Goal: Information Seeking & Learning: Learn about a topic

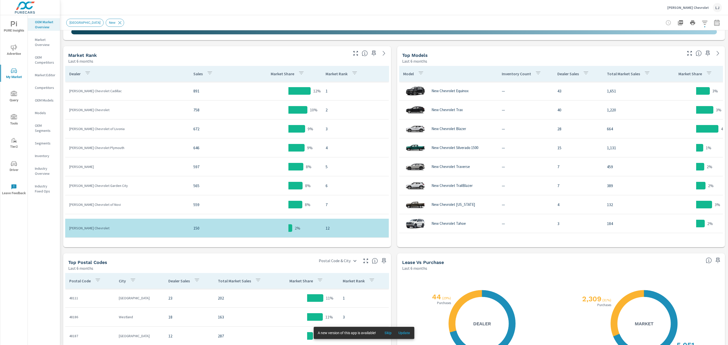
scroll to position [201, 0]
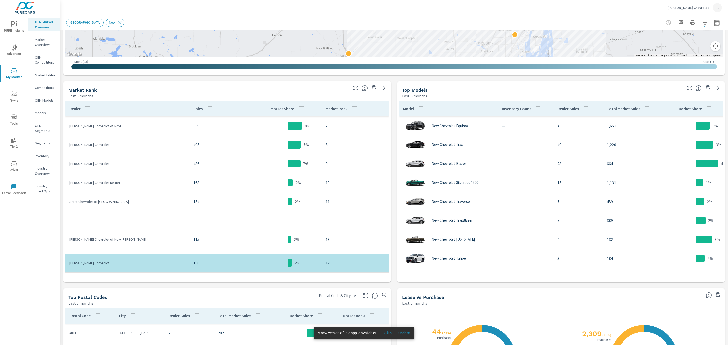
scroll to position [228, 0]
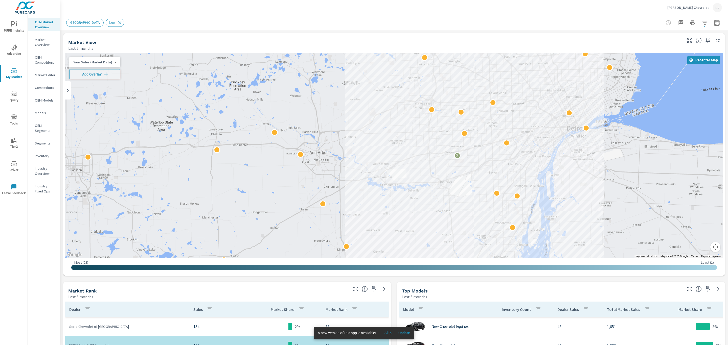
drag, startPoint x: 627, startPoint y: 170, endPoint x: 564, endPoint y: 168, distance: 62.5
click at [564, 168] on div "2" at bounding box center [589, 290] width 485 height 273
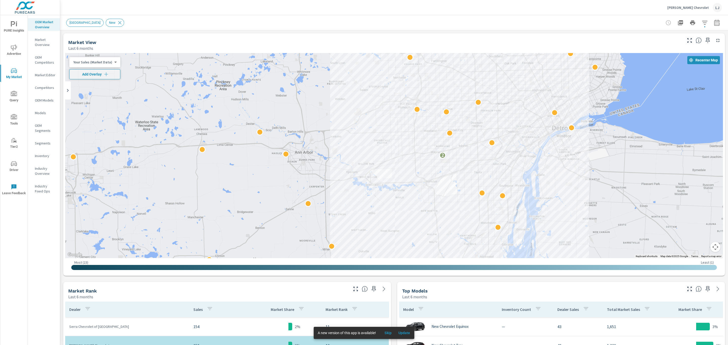
click at [17, 28] on span "PURE Insights" at bounding box center [14, 27] width 24 height 12
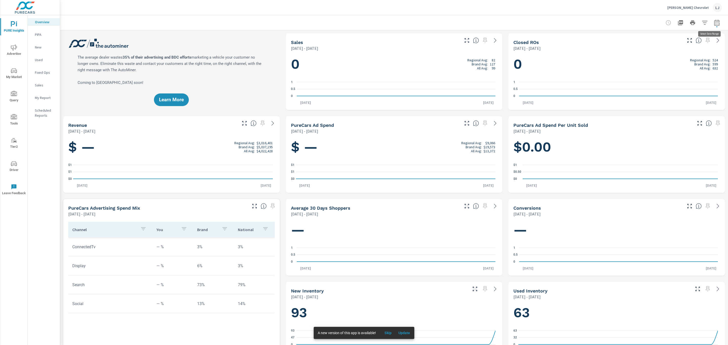
click at [714, 22] on icon "button" at bounding box center [717, 23] width 6 height 6
click at [695, 41] on select "Custom Yesterday Last week Last 7 days Last 14 days Last 30 days Last 45 days L…" at bounding box center [671, 44] width 55 height 10
click at [644, 39] on select "Custom Yesterday Last week Last 7 days Last 14 days Last 30 days Last 45 days L…" at bounding box center [671, 44] width 55 height 10
select select "Last month"
click at [662, 68] on button "Apply" at bounding box center [659, 71] width 31 height 13
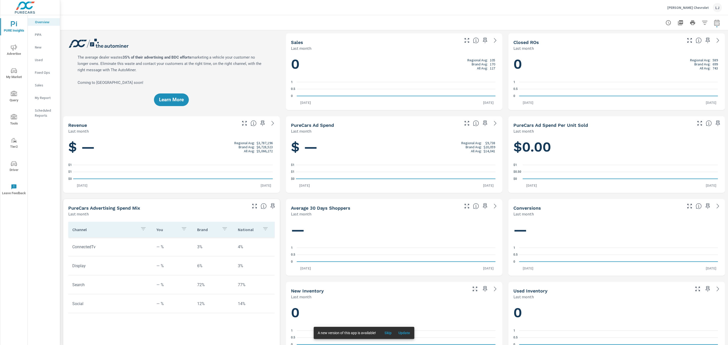
click at [712, 27] on button "button" at bounding box center [717, 23] width 10 height 10
select select "Last month"
click at [657, 58] on p "+ Add comparison" at bounding box center [676, 57] width 65 height 6
select select "Previous period"
click at [676, 44] on select "Custom Yesterday Last week Last 7 days Last 14 days Last 30 days Last 45 days L…" at bounding box center [671, 44] width 51 height 10
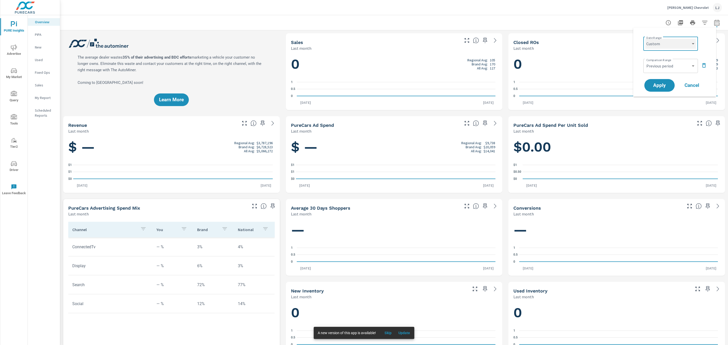
click at [646, 39] on select "Custom Yesterday Last week Last 7 days Last 14 days Last 30 days Last 45 days L…" at bounding box center [671, 44] width 51 height 10
select select "custom"
click at [666, 59] on input "08/01/2025" at bounding box center [658, 63] width 28 height 10
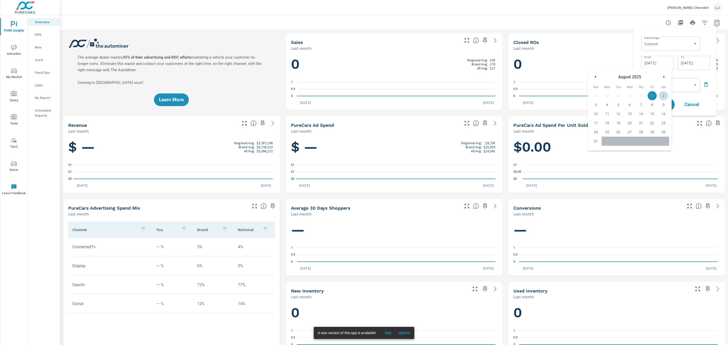
click at [595, 78] on button "button" at bounding box center [596, 77] width 6 height 6
click at [594, 77] on icon "button" at bounding box center [595, 77] width 3 height 2
click at [597, 97] on span "1" at bounding box center [595, 96] width 11 height 7
click at [609, 132] on span "30" at bounding box center [607, 132] width 11 height 7
type input "06/30/2025"
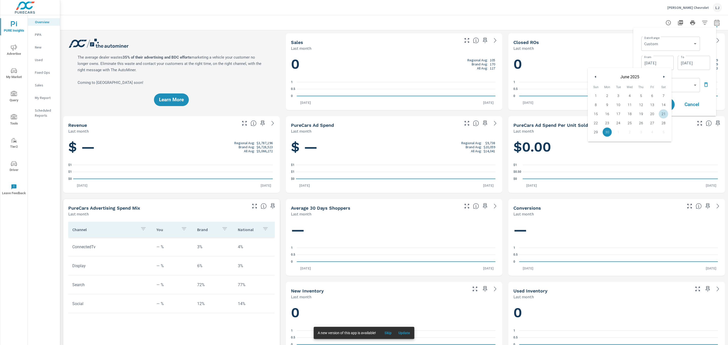
click at [690, 75] on div "Date Range Custom Yesterday Last week Last 7 days Last 14 days Last 30 days Las…" at bounding box center [674, 72] width 75 height 80
click at [698, 63] on input "08/31/2025" at bounding box center [694, 63] width 28 height 10
click at [675, 53] on div "Date Range Custom Yesterday Last week Last 7 days Last 14 days Last 30 days Las…" at bounding box center [675, 53] width 69 height 36
click at [709, 82] on icon "button" at bounding box center [706, 85] width 6 height 6
click at [687, 65] on input "08/31/2025" at bounding box center [694, 63] width 28 height 10
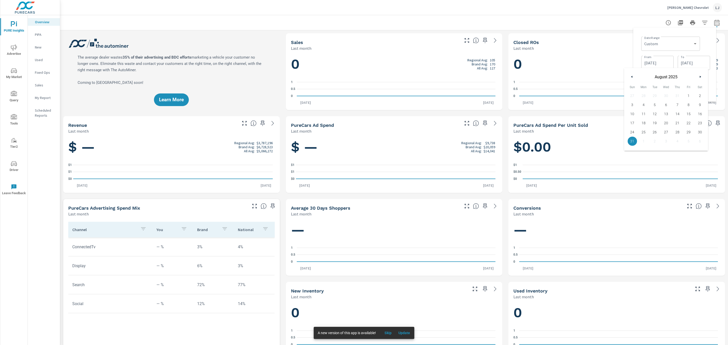
click at [631, 76] on icon "button" at bounding box center [631, 77] width 3 height 2
click at [679, 133] on span "31" at bounding box center [677, 132] width 11 height 7
type input "07/31/2025"
click at [659, 60] on input "06/30/2025" at bounding box center [658, 63] width 28 height 10
click at [597, 95] on span "1" at bounding box center [595, 96] width 11 height 7
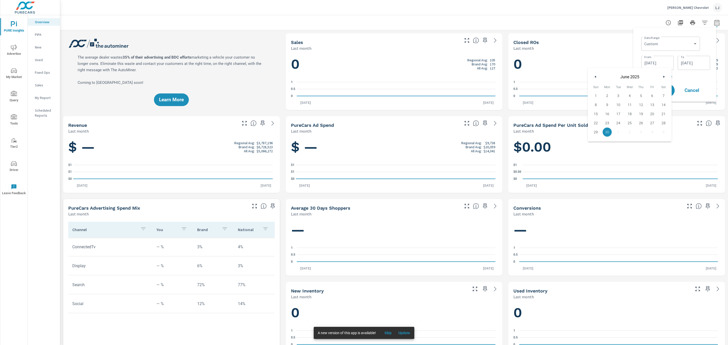
type input "06/01/2025"
click at [693, 66] on input "07/31/2025" at bounding box center [694, 63] width 28 height 10
click at [669, 133] on span "30" at bounding box center [666, 132] width 11 height 7
click at [628, 77] on div "July 2025" at bounding box center [666, 75] width 84 height 15
click at [676, 131] on span "31" at bounding box center [677, 132] width 11 height 7
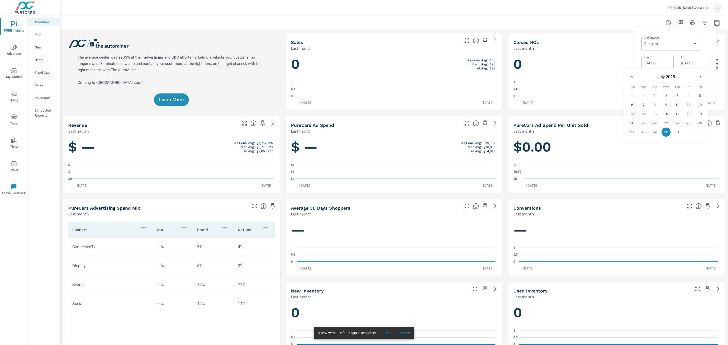
type input "07/31/2025"
click at [702, 49] on div "Date Range Custom Yesterday Last week Last 7 days Last 14 days Last 30 days Las…" at bounding box center [675, 43] width 69 height 17
click at [647, 89] on button "Apply" at bounding box center [659, 90] width 31 height 13
click at [11, 72] on icon "nav menu" at bounding box center [14, 70] width 6 height 5
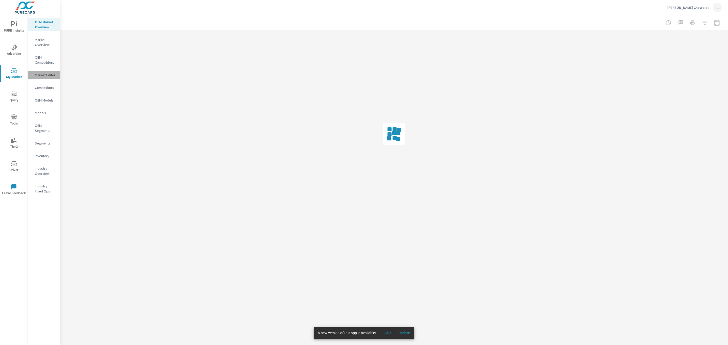
click at [51, 74] on p "Market Editor" at bounding box center [45, 75] width 21 height 5
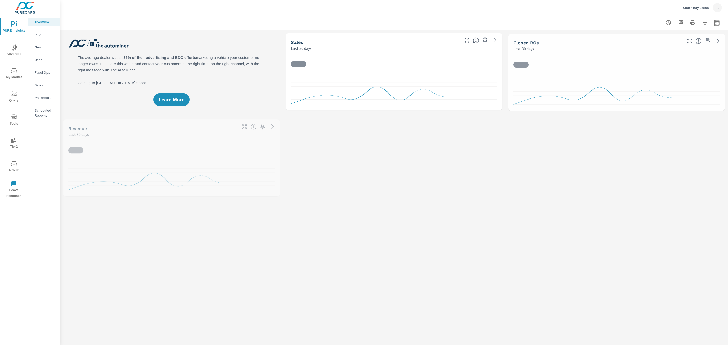
click at [46, 95] on p "My Report" at bounding box center [45, 97] width 21 height 5
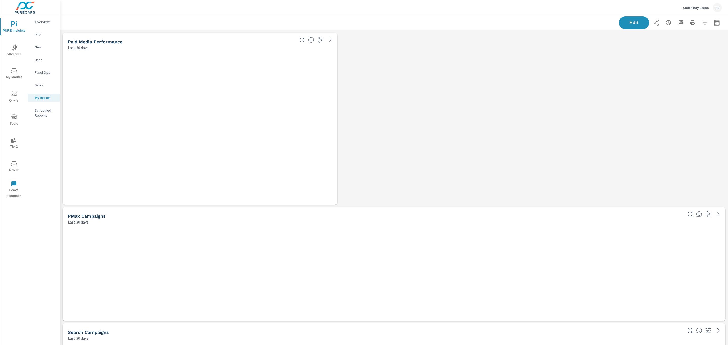
scroll to position [1120, 674]
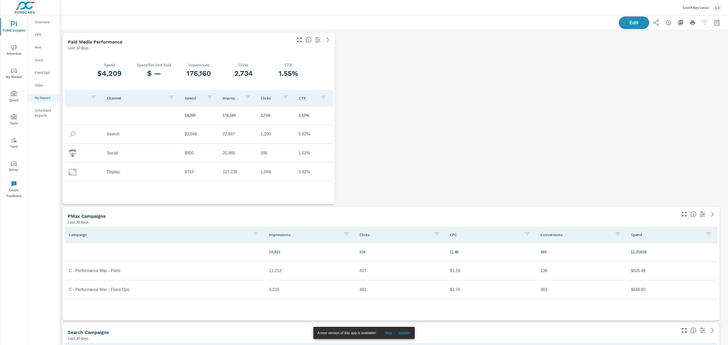
drag, startPoint x: 715, startPoint y: 54, endPoint x: 710, endPoint y: 94, distance: 40.6
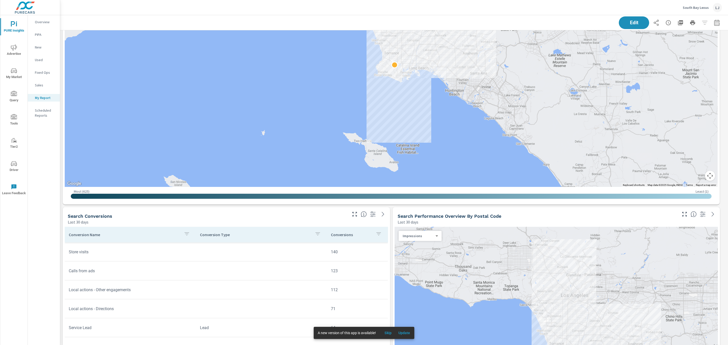
scroll to position [522, 0]
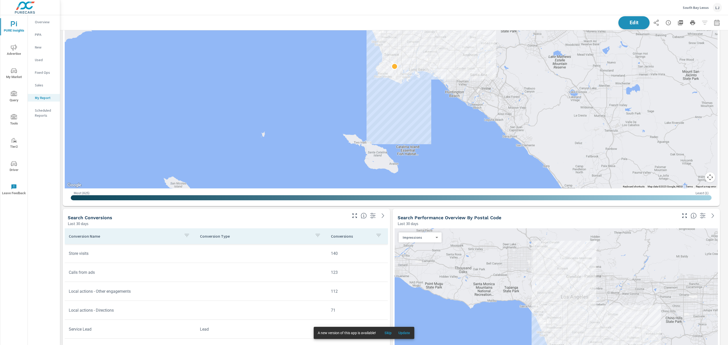
click at [632, 23] on span "Edit" at bounding box center [634, 22] width 21 height 5
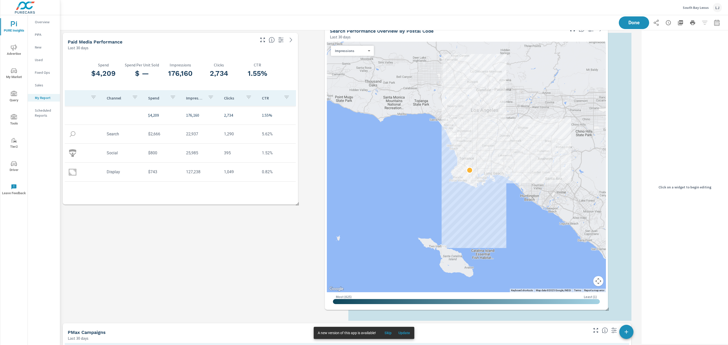
drag, startPoint x: 470, startPoint y: 222, endPoint x: 447, endPoint y: 35, distance: 188.3
click at [447, 35] on div "Last 30 days" at bounding box center [447, 37] width 235 height 6
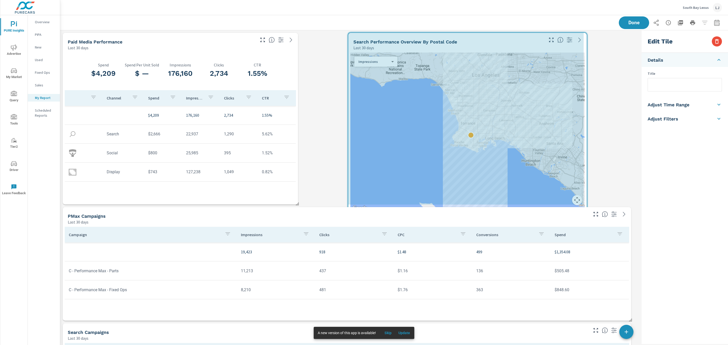
scroll to position [1120, 586]
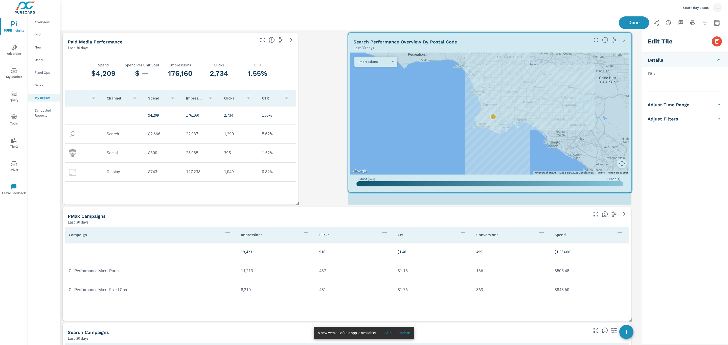
drag, startPoint x: 632, startPoint y: 320, endPoint x: 630, endPoint y: 209, distance: 111.8
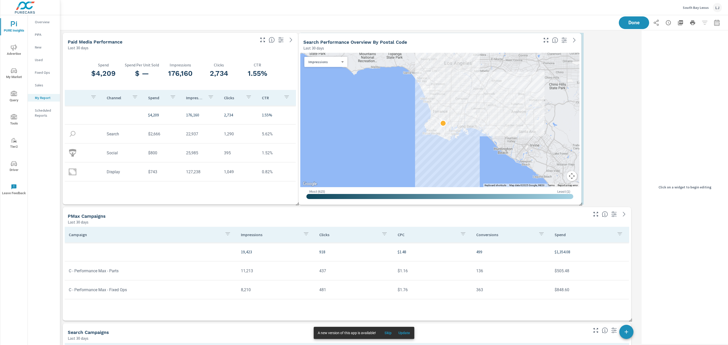
drag, startPoint x: 399, startPoint y: 39, endPoint x: 348, endPoint y: 39, distance: 51.3
click at [348, 39] on div "Search Performance Overview By Postal Code" at bounding box center [355, 42] width 104 height 6
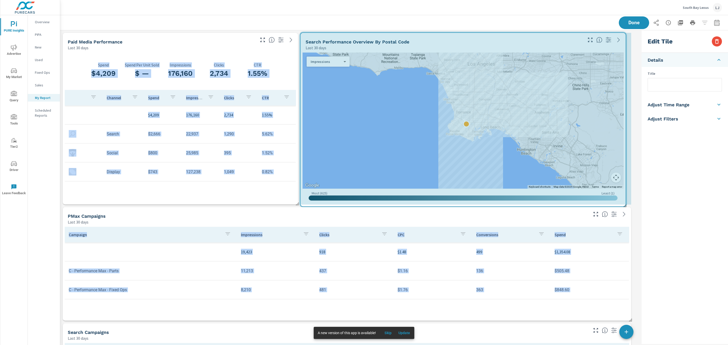
drag, startPoint x: 581, startPoint y: 202, endPoint x: 621, endPoint y: 204, distance: 40.2
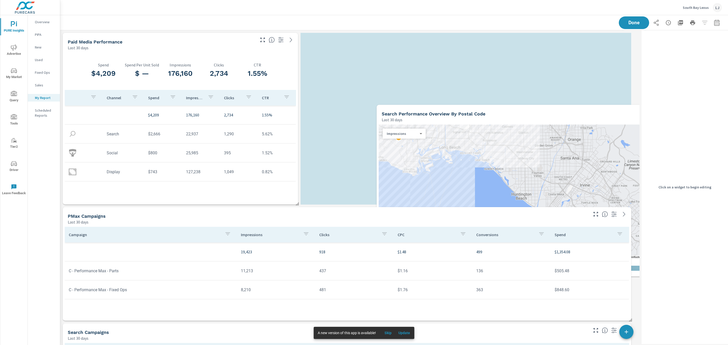
drag, startPoint x: 516, startPoint y: 194, endPoint x: 519, endPoint y: 188, distance: 6.7
click at [520, 194] on div at bounding box center [542, 192] width 327 height 135
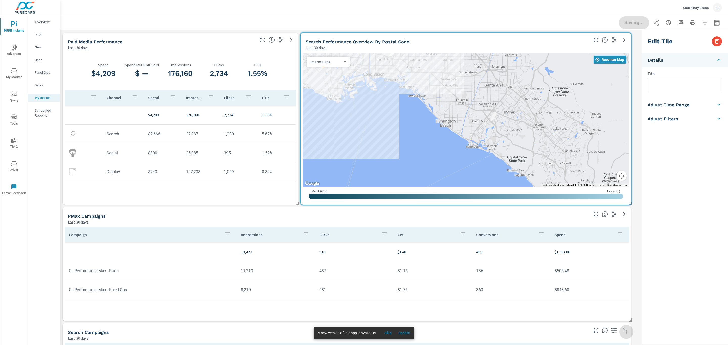
scroll to position [1120, 586]
click at [608, 56] on button "Recenter Map" at bounding box center [610, 60] width 33 height 8
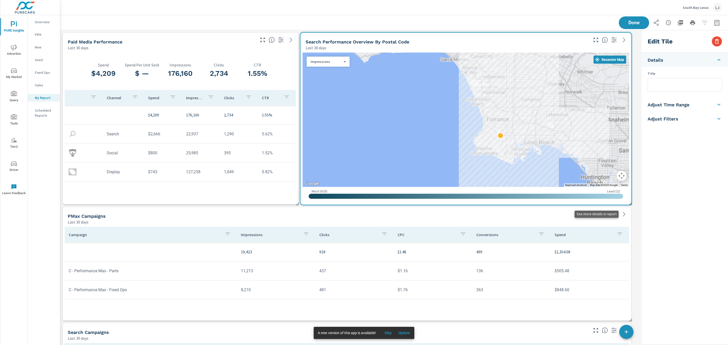
scroll to position [21, 0]
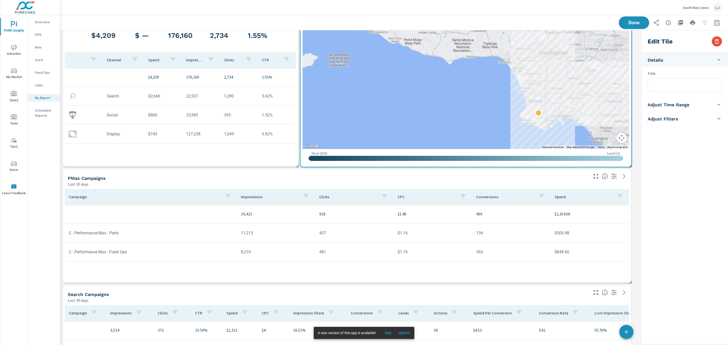
scroll to position [1120, 586]
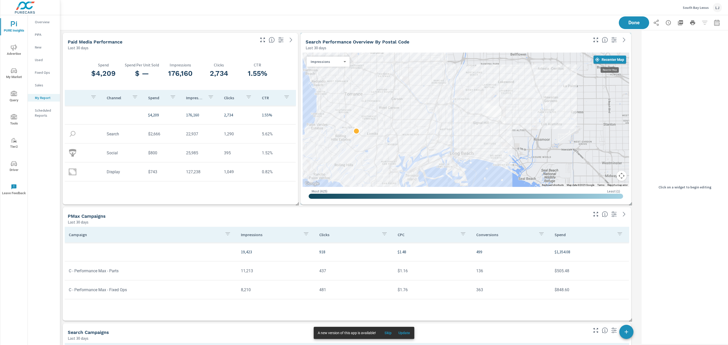
click at [606, 56] on button "Recenter Map" at bounding box center [610, 60] width 33 height 8
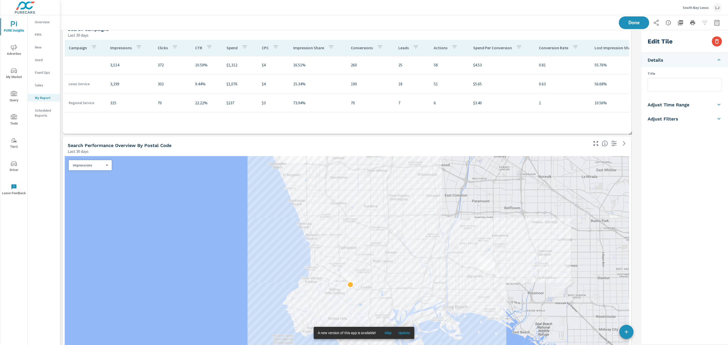
click at [559, 142] on div "Search Performance Overview By Postal Code Last 30 days" at bounding box center [326, 146] width 527 height 18
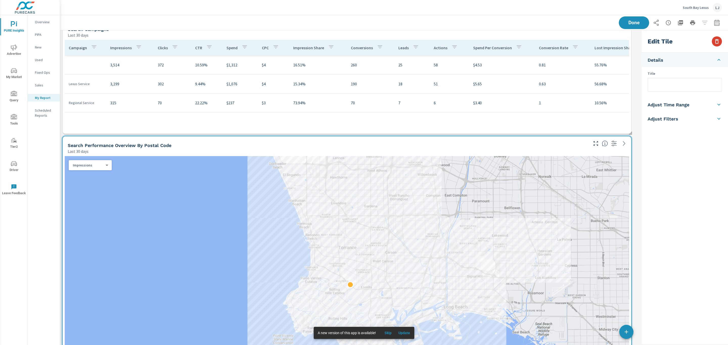
click at [715, 40] on icon "button" at bounding box center [717, 41] width 6 height 6
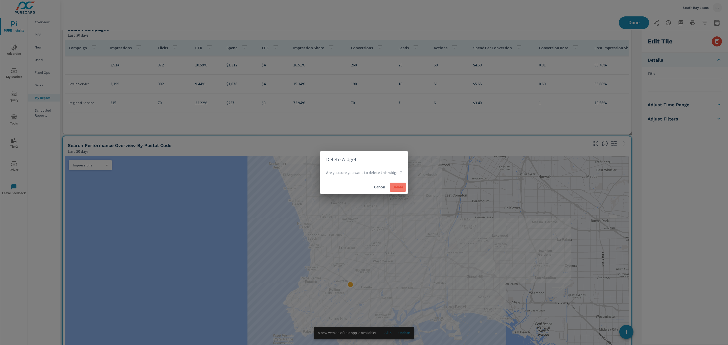
click at [393, 187] on span "Delete" at bounding box center [398, 187] width 12 height 5
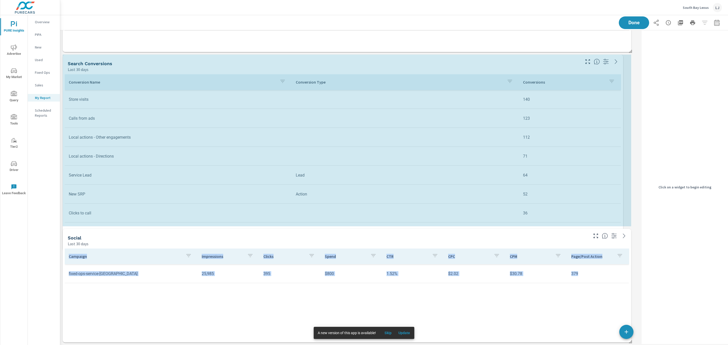
drag, startPoint x: 346, startPoint y: 272, endPoint x: 627, endPoint y: 307, distance: 283.1
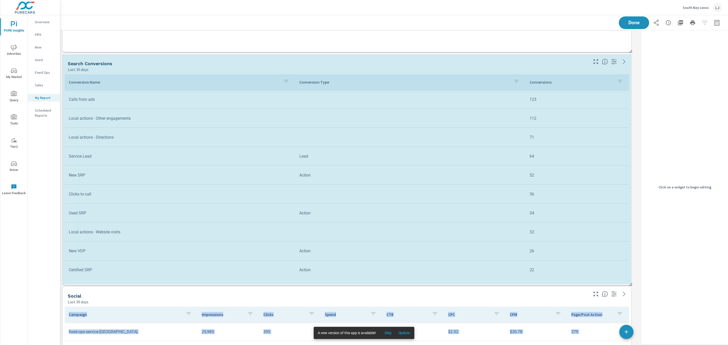
drag, startPoint x: 630, startPoint y: 226, endPoint x: 646, endPoint y: 278, distance: 54.5
click at [646, 278] on div "Search Campaigns Last 30 days Campaign Impressions Clicks CTR Spend CPC Impress…" at bounding box center [394, 24] width 668 height 759
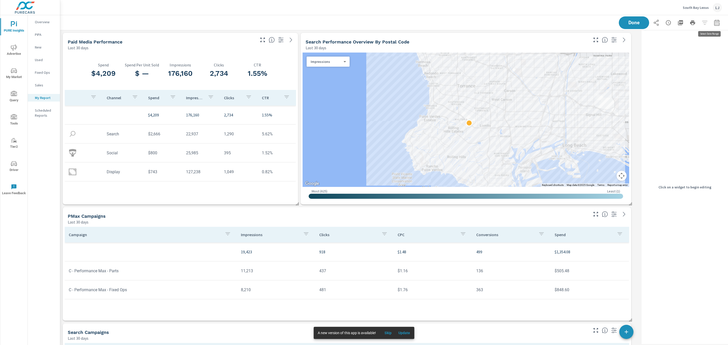
click at [712, 24] on button "button" at bounding box center [717, 23] width 10 height 10
select select "Last 30 days"
click at [663, 55] on p "+ Add comparison" at bounding box center [676, 57] width 65 height 6
select select "Previous period"
click at [662, 86] on span "Apply" at bounding box center [659, 85] width 21 height 5
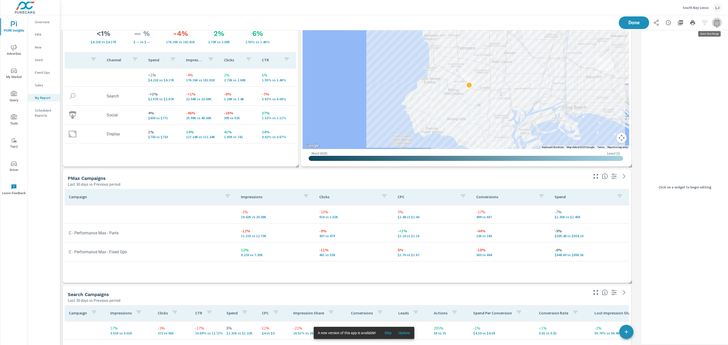
click at [715, 23] on icon "button" at bounding box center [716, 24] width 3 height 2
select select "Last 30 days"
select select "Previous period"
click at [691, 46] on select "Custom Yesterday Last week Last 7 days Last 14 days Last 30 days Last 45 days L…" at bounding box center [671, 44] width 51 height 10
click at [646, 39] on select "Custom Yesterday Last week Last 7 days Last 14 days Last 30 days Last 45 days L…" at bounding box center [671, 44] width 51 height 10
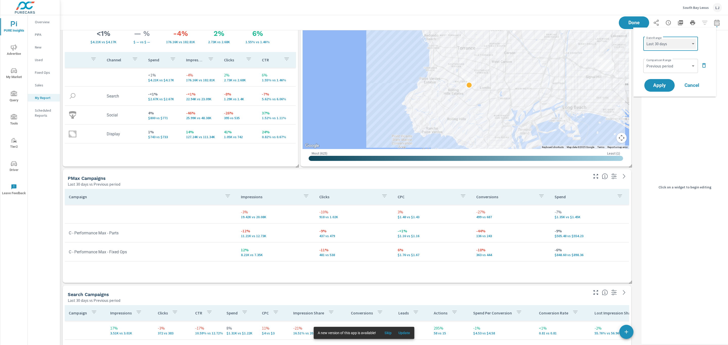
select select "Last 60 days"
click at [662, 83] on span "Apply" at bounding box center [659, 85] width 21 height 5
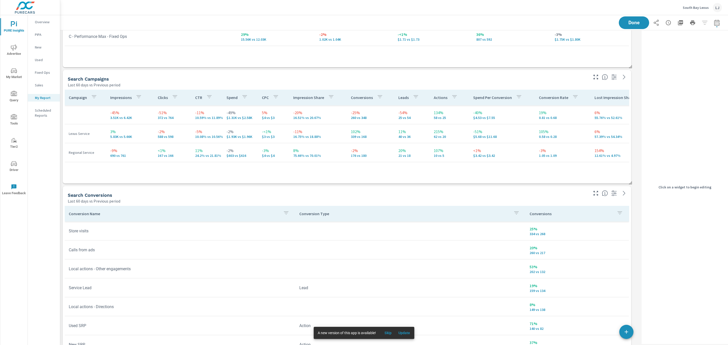
scroll to position [443, 0]
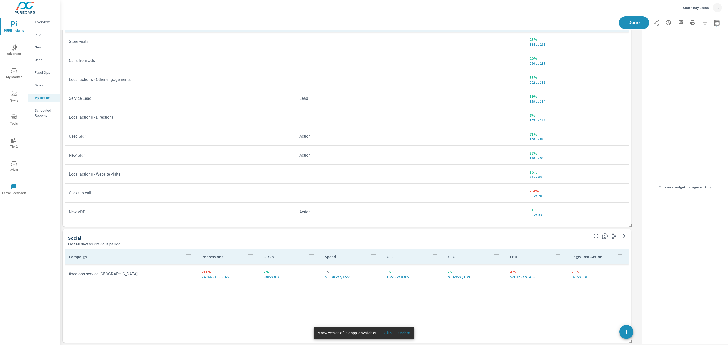
click at [688, 8] on p "South Bay Lexus" at bounding box center [696, 7] width 26 height 5
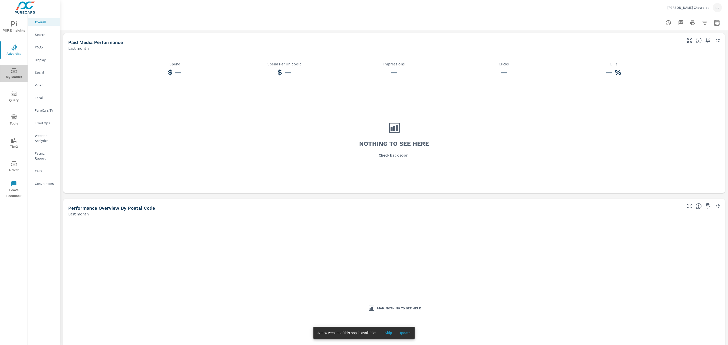
click at [12, 79] on span "My Market" at bounding box center [14, 74] width 24 height 12
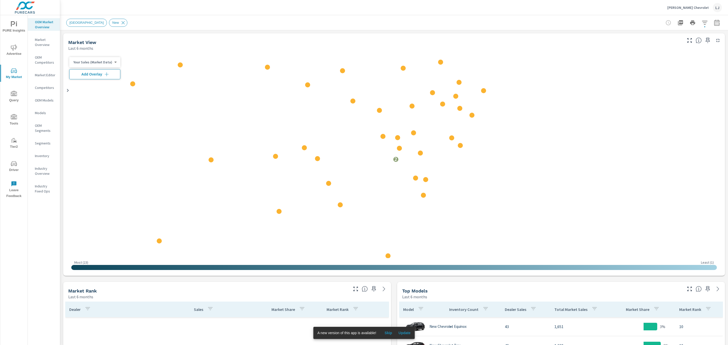
scroll to position [152, 0]
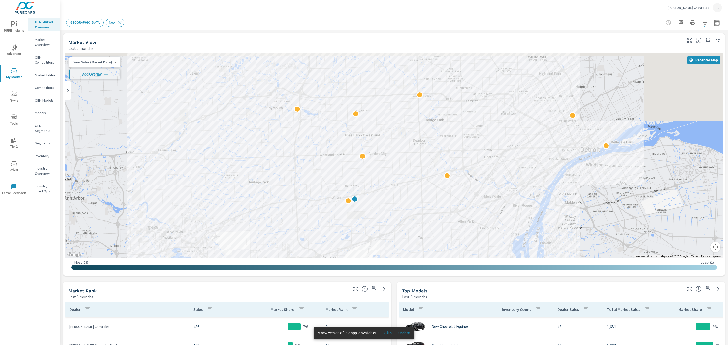
drag, startPoint x: 382, startPoint y: 121, endPoint x: 381, endPoint y: 224, distance: 102.4
click at [381, 224] on div at bounding box center [394, 155] width 658 height 205
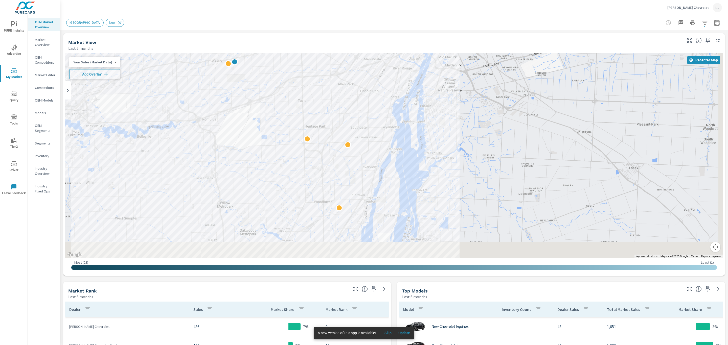
drag, startPoint x: 486, startPoint y: 145, endPoint x: 430, endPoint y: 81, distance: 85.6
click at [430, 81] on div at bounding box center [516, 154] width 485 height 273
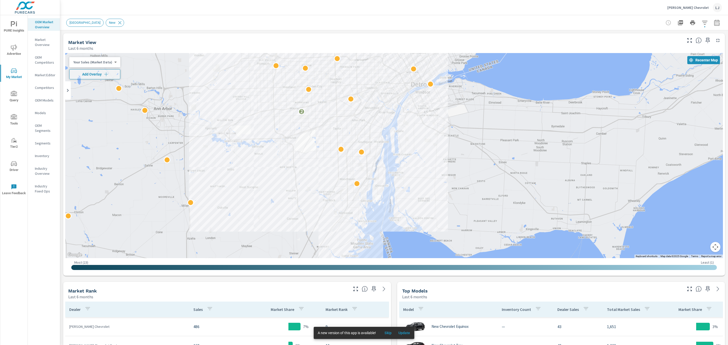
drag, startPoint x: 458, startPoint y: 112, endPoint x: 413, endPoint y: 153, distance: 61.2
click at [413, 153] on div "2" at bounding box center [394, 155] width 658 height 205
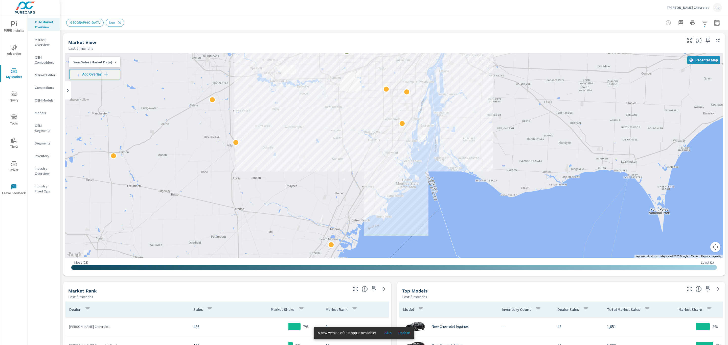
drag, startPoint x: 392, startPoint y: 245, endPoint x: 438, endPoint y: 184, distance: 76.3
click at [439, 184] on div "2" at bounding box center [681, 232] width 485 height 273
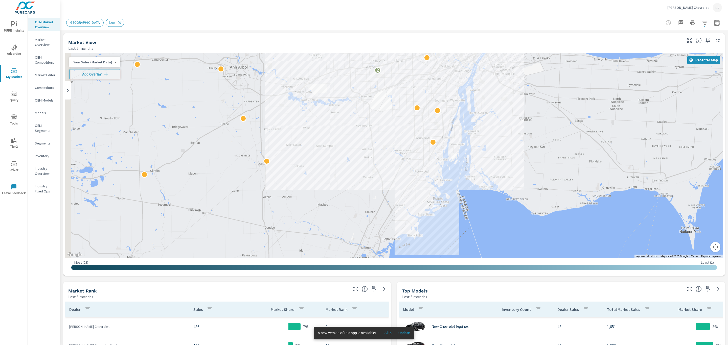
drag, startPoint x: 438, startPoint y: 184, endPoint x: 469, endPoint y: 203, distance: 36.8
click at [469, 203] on div "2" at bounding box center [667, 311] width 485 height 273
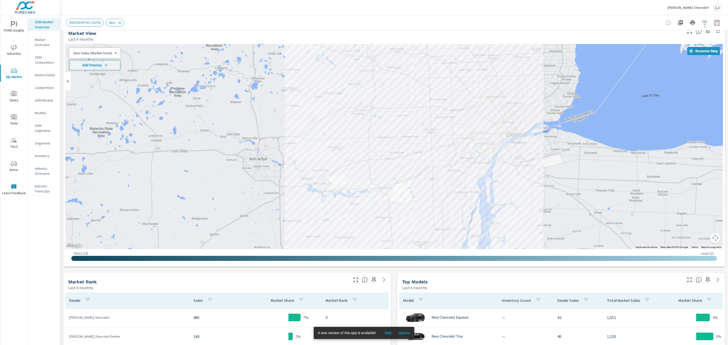
drag, startPoint x: 512, startPoint y: 116, endPoint x: 532, endPoint y: 216, distance: 102.3
click at [532, 218] on div "2" at bounding box center [394, 146] width 658 height 205
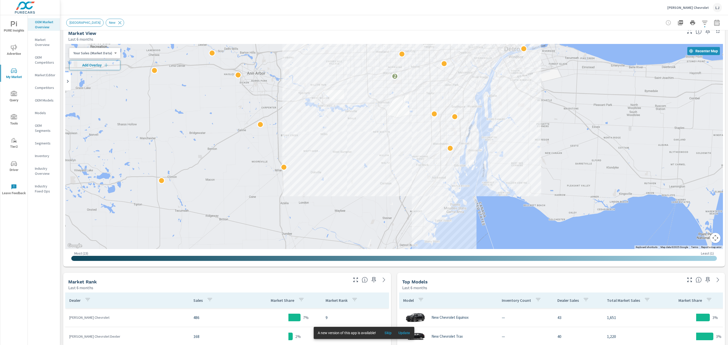
drag, startPoint x: 511, startPoint y: 135, endPoint x: 511, endPoint y: 94, distance: 40.7
click at [511, 94] on div "2" at bounding box center [634, 197] width 485 height 273
click at [47, 76] on p "Market Editor" at bounding box center [45, 75] width 21 height 5
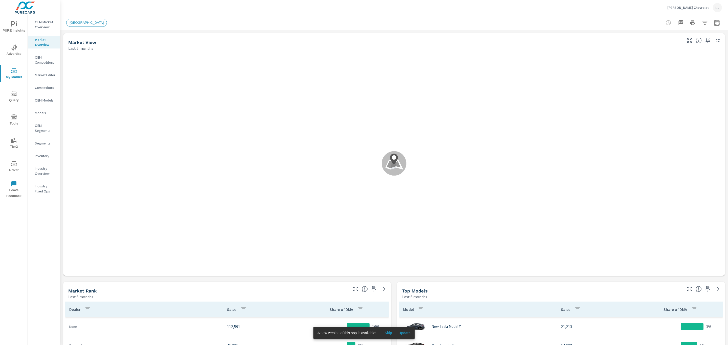
scroll to position [7, 0]
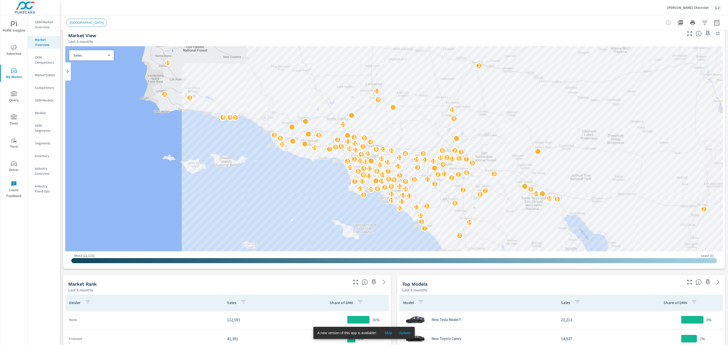
click at [43, 25] on p "OEM Market Overview" at bounding box center [45, 24] width 21 height 10
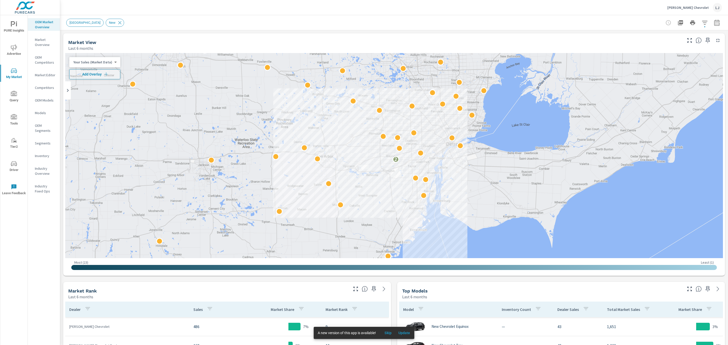
click at [99, 61] on p "Your Sales (Market Data)" at bounding box center [92, 62] width 39 height 5
click at [97, 61] on li "Your Sales (Market Data)" at bounding box center [93, 62] width 49 height 8
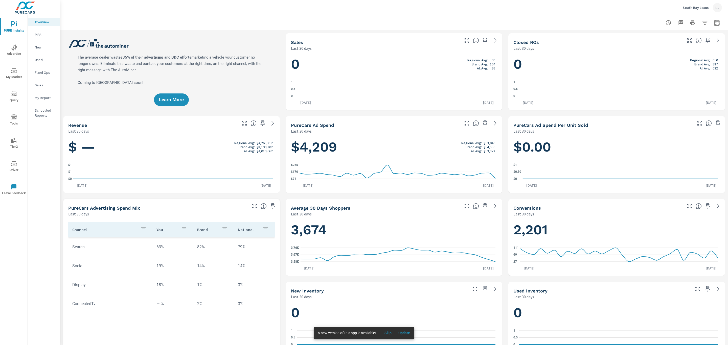
scroll to position [114, 0]
click at [42, 97] on p "My Report" at bounding box center [45, 97] width 21 height 5
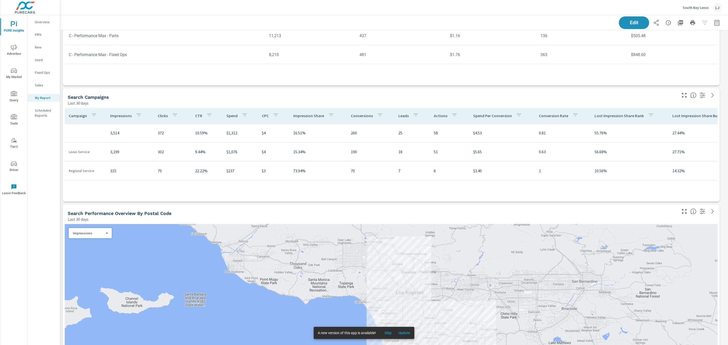
scroll to position [250, 0]
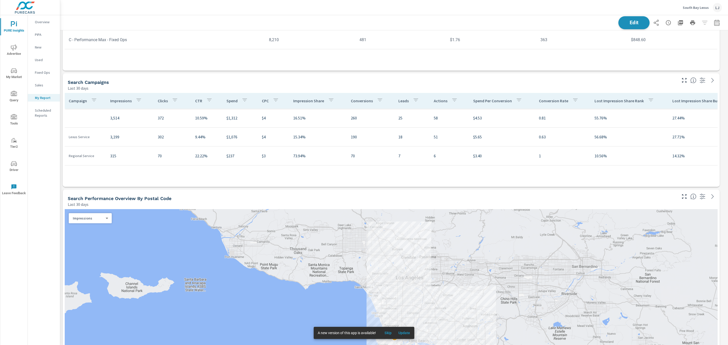
click at [626, 22] on span "Edit" at bounding box center [634, 22] width 21 height 5
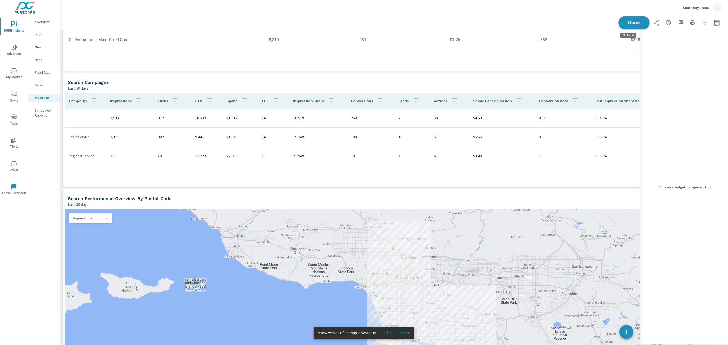
scroll to position [3, 3]
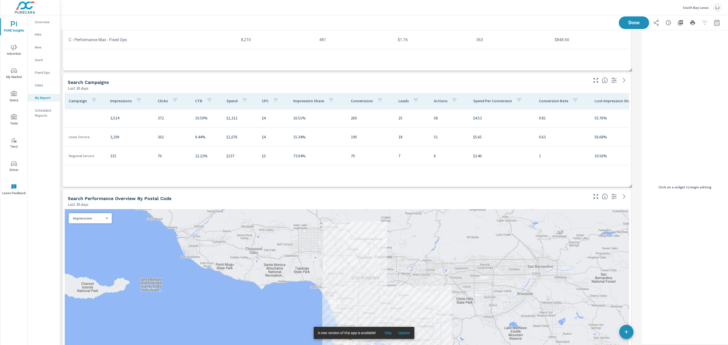
scroll to position [1120, 586]
click at [561, 200] on div "Search Performance Overview By Postal Code" at bounding box center [328, 199] width 520 height 6
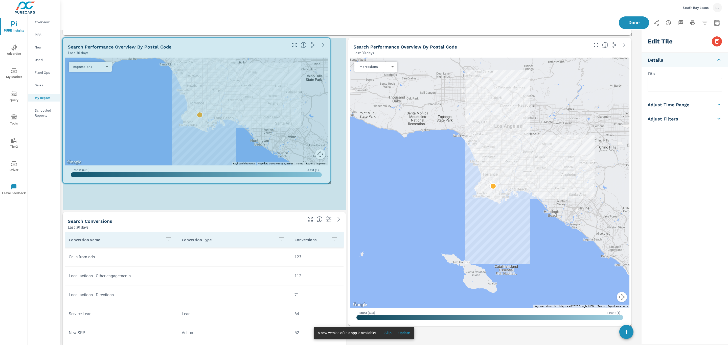
scroll to position [1003, 586]
drag, startPoint x: 629, startPoint y: 322, endPoint x: 393, endPoint y: 216, distance: 258.6
click at [393, 216] on div "Search Campaigns Last 30 days Campaign Impressions Clicks CTR Spend CPC Impress…" at bounding box center [350, 123] width 580 height 991
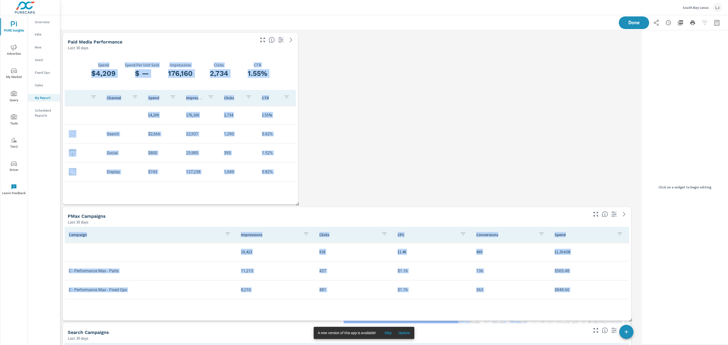
scroll to position [828, 586]
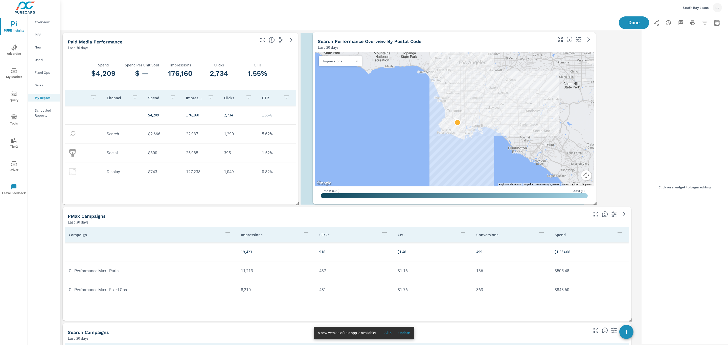
drag, startPoint x: 271, startPoint y: 47, endPoint x: 521, endPoint y: 41, distance: 250.1
click at [521, 41] on div "Search Performance Overview By Postal Code" at bounding box center [435, 41] width 235 height 6
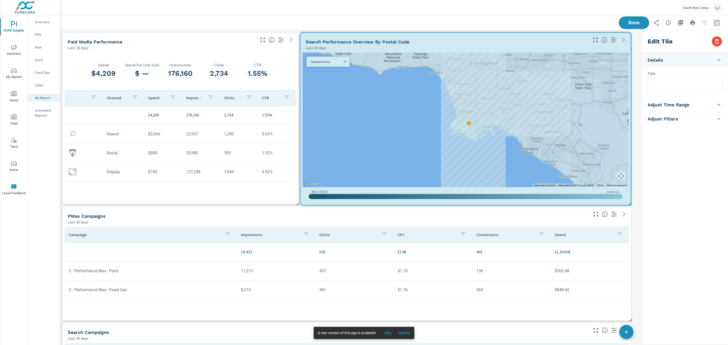
drag, startPoint x: 584, startPoint y: 203, endPoint x: 631, endPoint y: 204, distance: 47.0
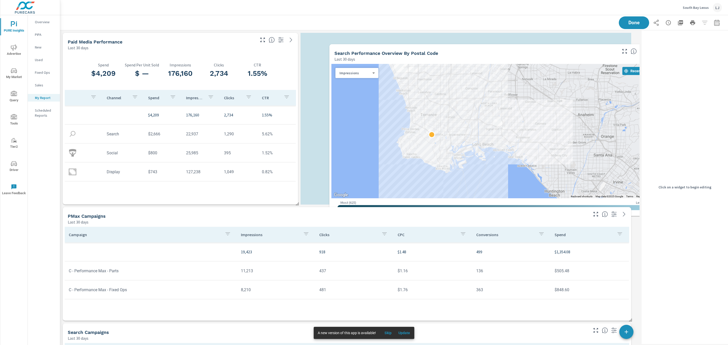
drag, startPoint x: 508, startPoint y: 105, endPoint x: 522, endPoint y: 107, distance: 13.6
click at [523, 107] on div at bounding box center [494, 131] width 327 height 135
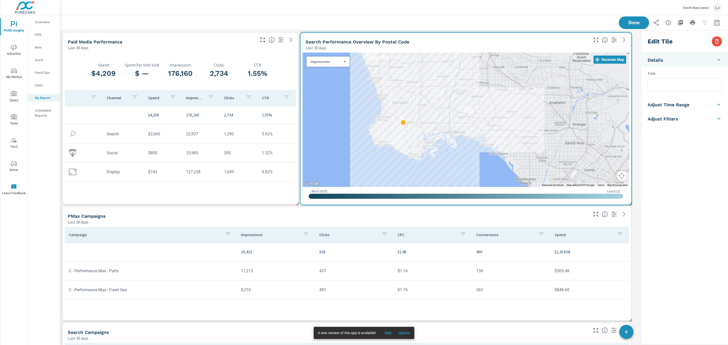
click at [640, 166] on div "Edit Tile Details Title Adjust Time Range Fixed Dates Date Period Last 30 Days …" at bounding box center [684, 187] width 88 height 314
click at [624, 27] on button "Done" at bounding box center [633, 22] width 31 height 13
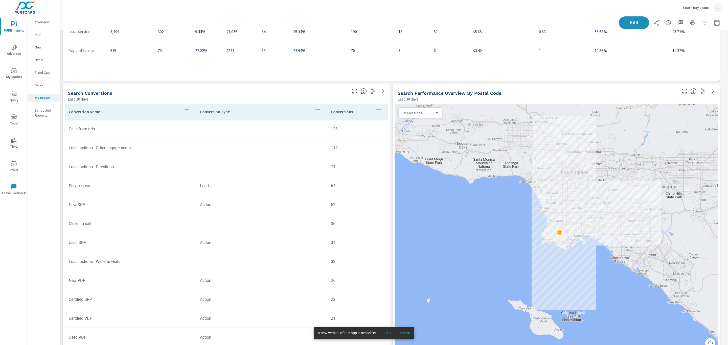
scroll to position [290, 0]
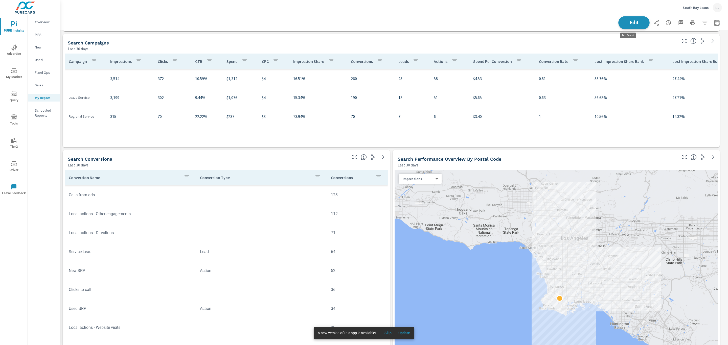
click at [624, 22] on span "Edit" at bounding box center [634, 22] width 21 height 5
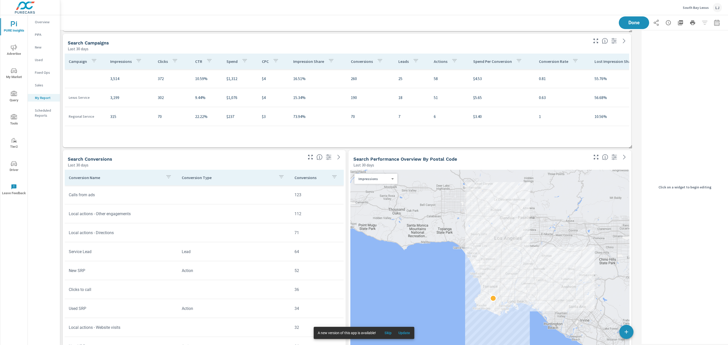
scroll to position [828, 586]
click at [481, 155] on div "Search Performance Overview By Postal Code Last 30 days" at bounding box center [469, 159] width 242 height 18
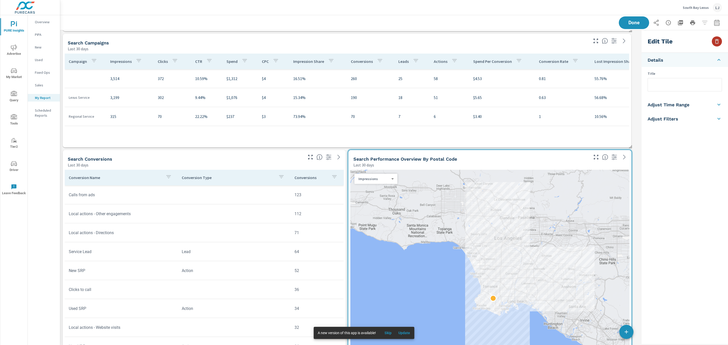
click at [718, 43] on icon "button" at bounding box center [717, 41] width 4 height 5
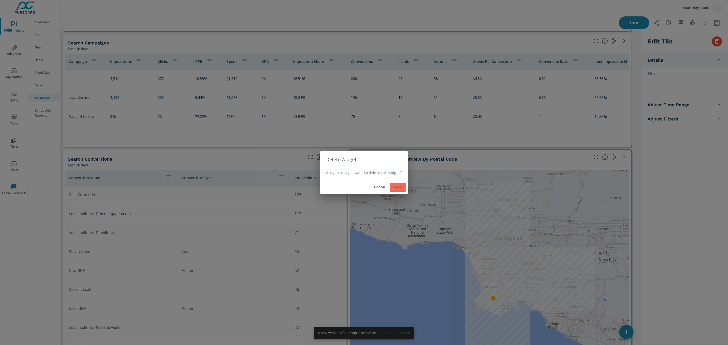
click at [402, 187] on span "Delete" at bounding box center [398, 187] width 12 height 5
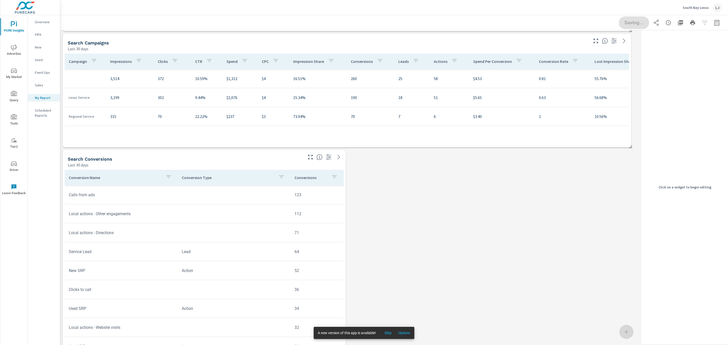
click at [342, 153] on div at bounding box center [324, 155] width 41 height 11
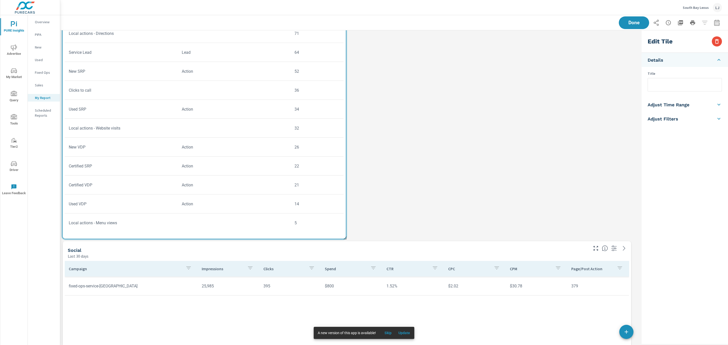
scroll to position [0, 0]
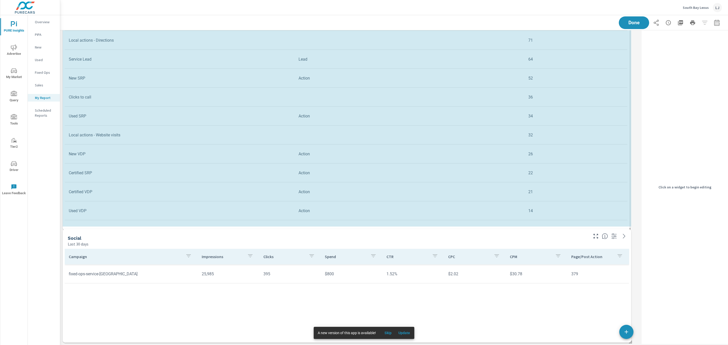
drag, startPoint x: 345, startPoint y: 225, endPoint x: 624, endPoint y: 227, distance: 278.4
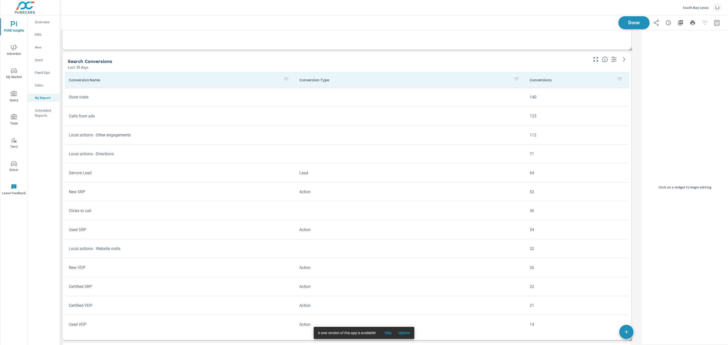
click at [634, 21] on span "Done" at bounding box center [634, 22] width 21 height 5
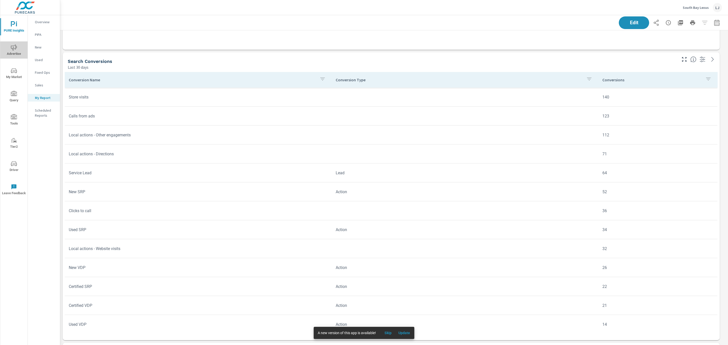
click at [12, 50] on icon "nav menu" at bounding box center [14, 48] width 6 height 6
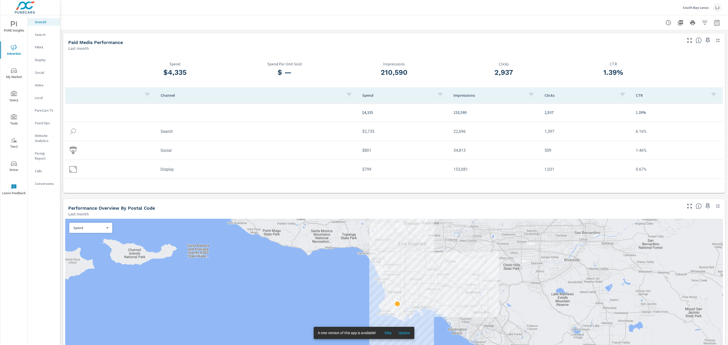
click at [48, 58] on p "Display" at bounding box center [45, 59] width 21 height 5
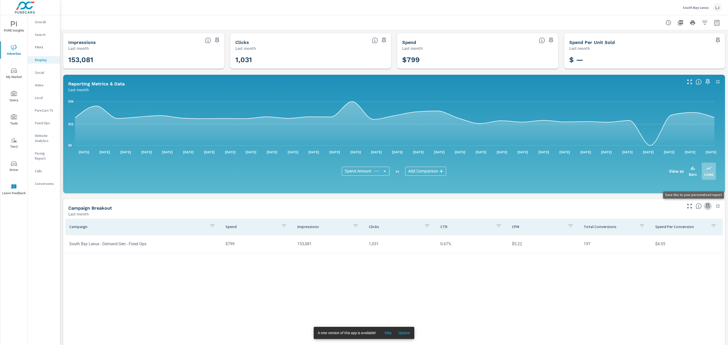
click at [705, 206] on icon "button" at bounding box center [708, 206] width 6 height 6
click at [17, 33] on span "PURE Insights" at bounding box center [14, 27] width 24 height 12
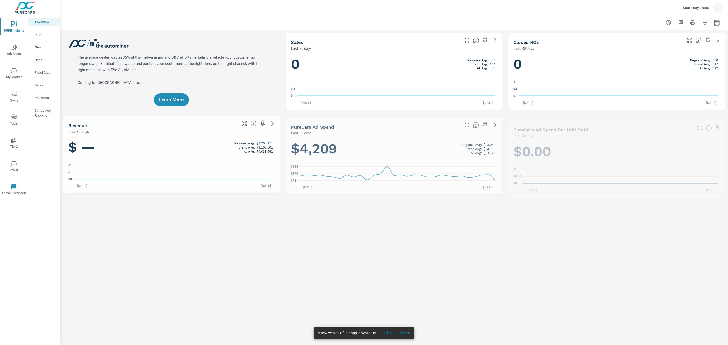
click at [40, 97] on p "My Report" at bounding box center [45, 97] width 21 height 5
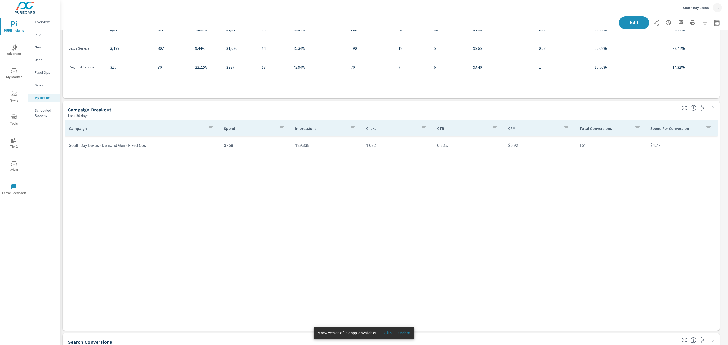
click at [646, 114] on div "Last 30 days" at bounding box center [372, 116] width 609 height 6
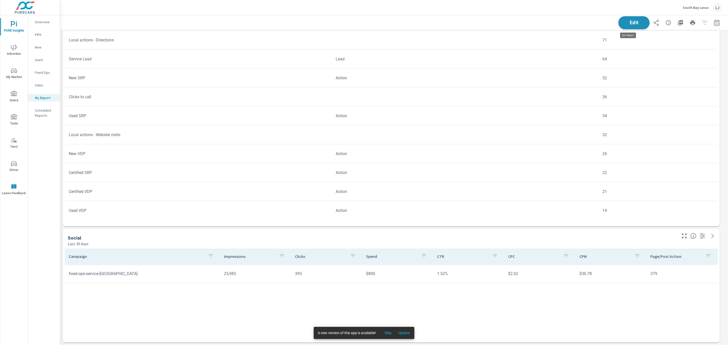
click at [631, 20] on span "Edit" at bounding box center [634, 22] width 21 height 5
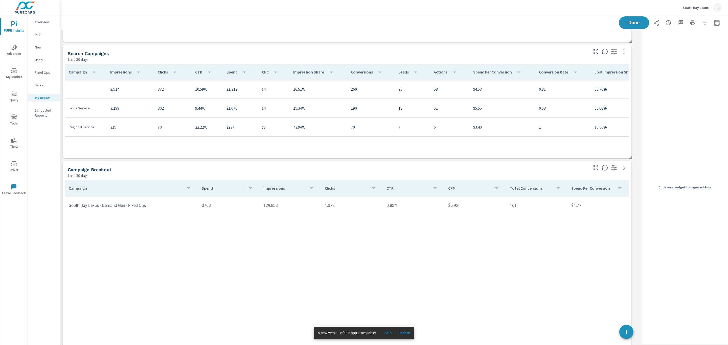
click at [588, 296] on div "Campaign Spend Impressions Clicks CTR CPM Total Conversions Spend Per Conversio…" at bounding box center [347, 281] width 565 height 201
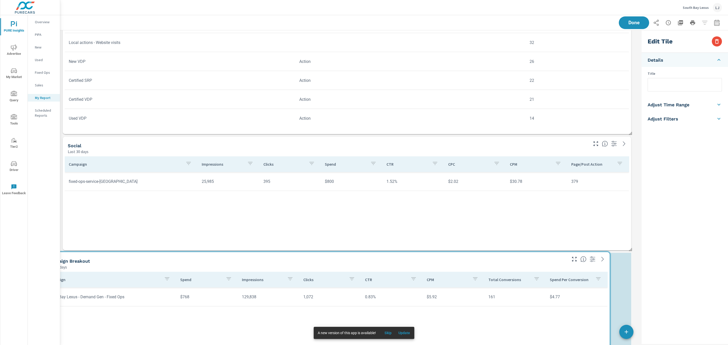
drag, startPoint x: 567, startPoint y: 168, endPoint x: 545, endPoint y: 259, distance: 94.0
click at [545, 259] on div "Campaign Breakout" at bounding box center [306, 261] width 520 height 6
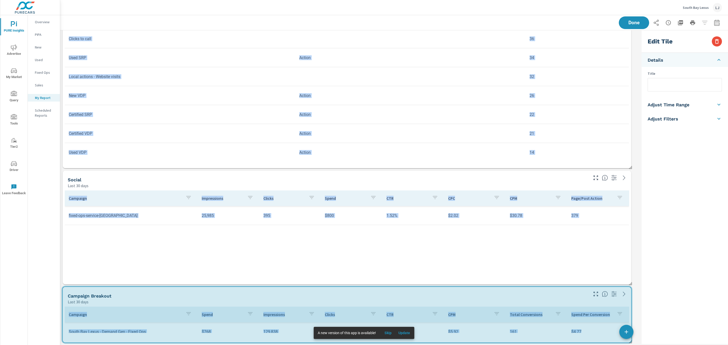
drag, startPoint x: 630, startPoint y: 342, endPoint x: 633, endPoint y: 307, distance: 35.7
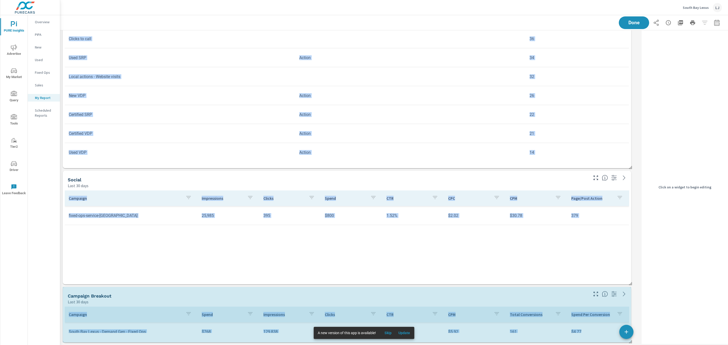
drag, startPoint x: 631, startPoint y: 343, endPoint x: 674, endPoint y: 347, distance: 43.0
click at [674, 345] on html "PURE Insights Advertise My Market Query Tools Tier2 Driver Leave Feedback Overv…" at bounding box center [364, 172] width 728 height 345
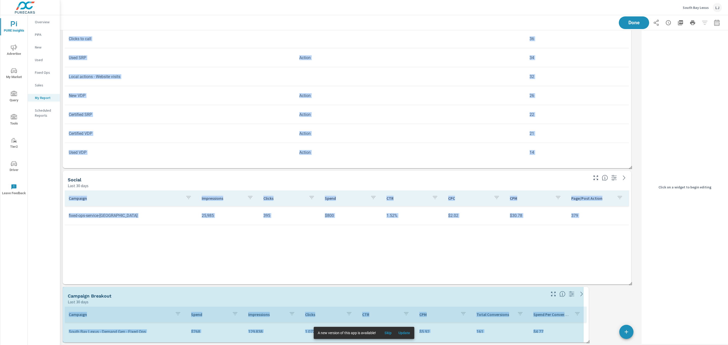
drag, startPoint x: 631, startPoint y: 341, endPoint x: 603, endPoint y: 319, distance: 35.7
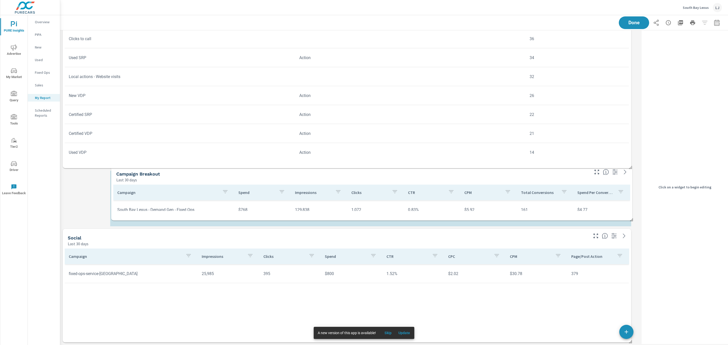
drag, startPoint x: 517, startPoint y: 298, endPoint x: 568, endPoint y: 173, distance: 135.2
click at [568, 173] on div "Campaign Breakout" at bounding box center [352, 174] width 473 height 6
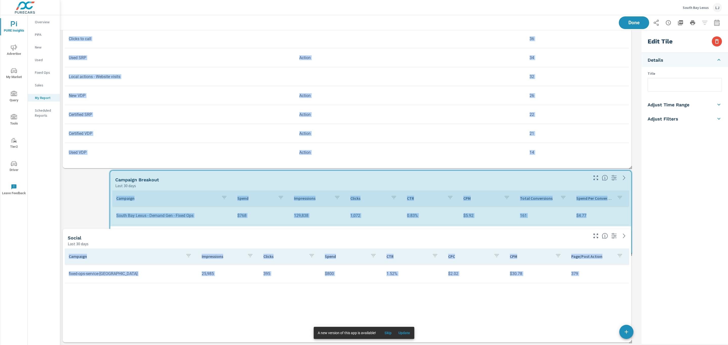
drag, startPoint x: 631, startPoint y: 227, endPoint x: 634, endPoint y: 256, distance: 29.1
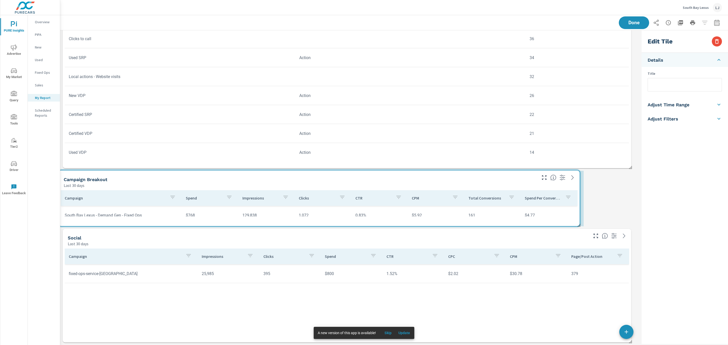
drag, startPoint x: 170, startPoint y: 184, endPoint x: 121, endPoint y: 184, distance: 49.3
click at [121, 184] on div "Last 30 days" at bounding box center [300, 186] width 473 height 6
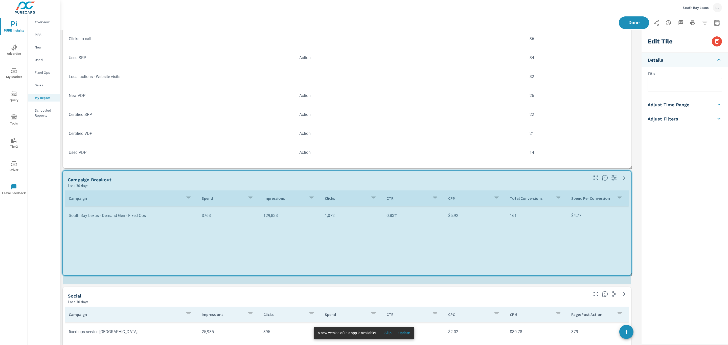
drag, startPoint x: 584, startPoint y: 225, endPoint x: 628, endPoint y: 268, distance: 60.6
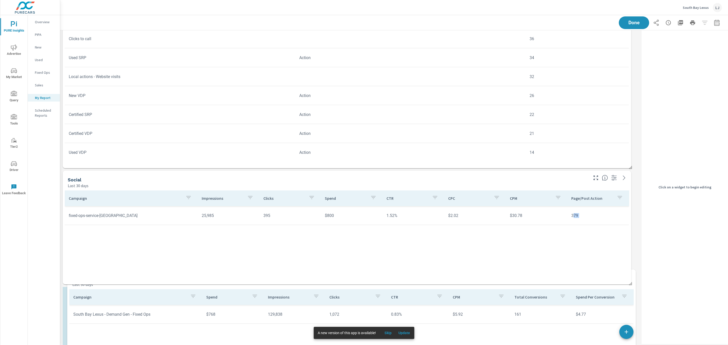
drag, startPoint x: 570, startPoint y: 181, endPoint x: 574, endPoint y: 280, distance: 99.0
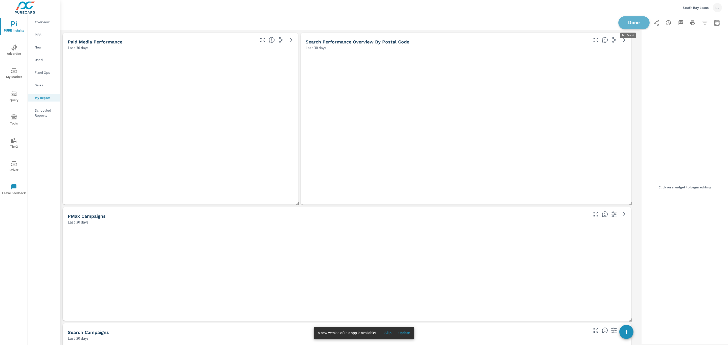
click at [631, 20] on span "Done" at bounding box center [634, 22] width 21 height 5
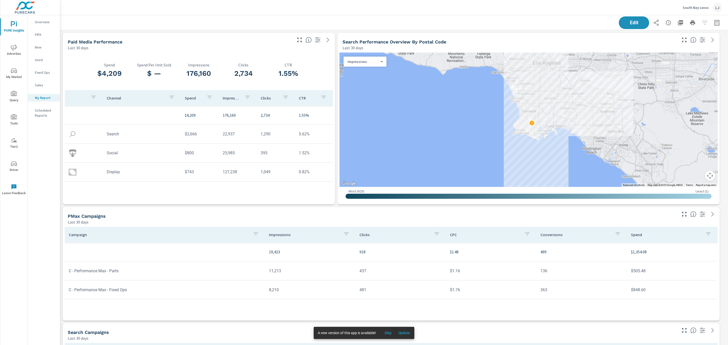
click at [713, 19] on button "button" at bounding box center [717, 23] width 10 height 10
select select "Last 30 days"
click at [684, 45] on select "Custom Yesterday Last week Last 7 days Last 14 days Last 30 days Last 45 days L…" at bounding box center [671, 44] width 51 height 10
click at [646, 39] on select "Custom Yesterday Last week Last 7 days Last 14 days Last 30 days Last 45 days L…" at bounding box center [671, 44] width 51 height 10
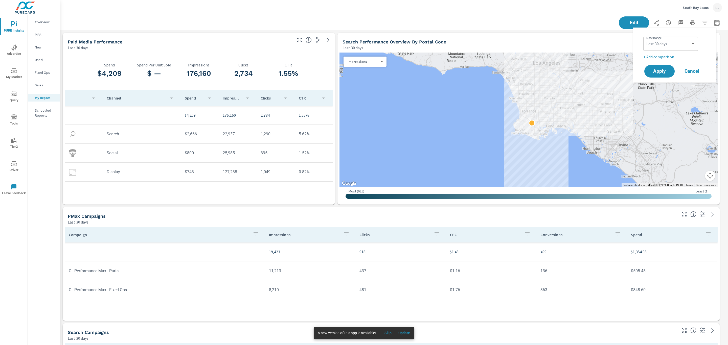
click at [663, 59] on p "+ Add comparison" at bounding box center [676, 57] width 65 height 6
select select "Previous period"
click at [656, 85] on span "Apply" at bounding box center [659, 85] width 21 height 5
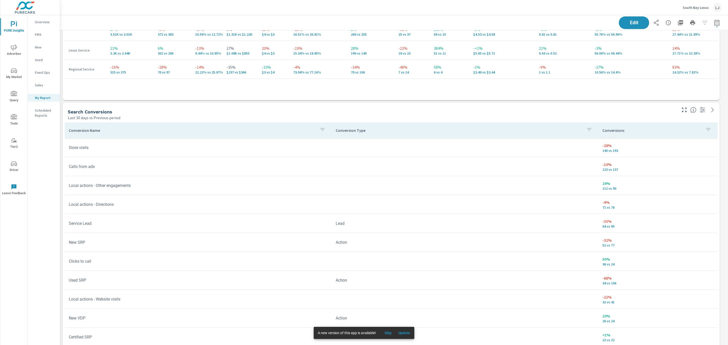
scroll to position [344, 0]
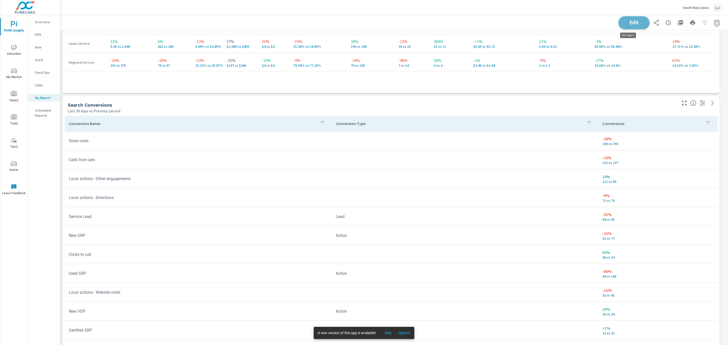
click at [624, 21] on span "Edit" at bounding box center [634, 22] width 21 height 5
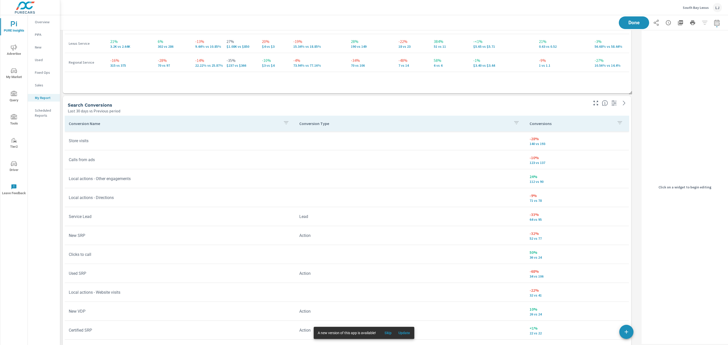
scroll to position [945, 586]
click at [558, 112] on div "Last 30 days vs Previous period" at bounding box center [328, 111] width 520 height 6
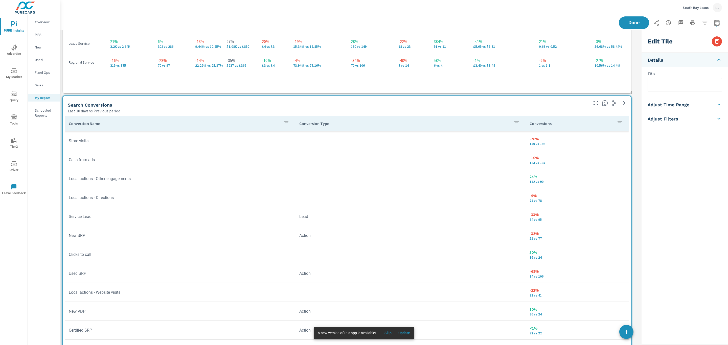
click at [694, 104] on li "Adjust Time Range" at bounding box center [685, 105] width 86 height 14
click at [665, 116] on div "Last 30 Days" at bounding box center [685, 111] width 74 height 10
click at [672, 90] on input "checkbox" at bounding box center [673, 90] width 29 height 10
checkbox input "true"
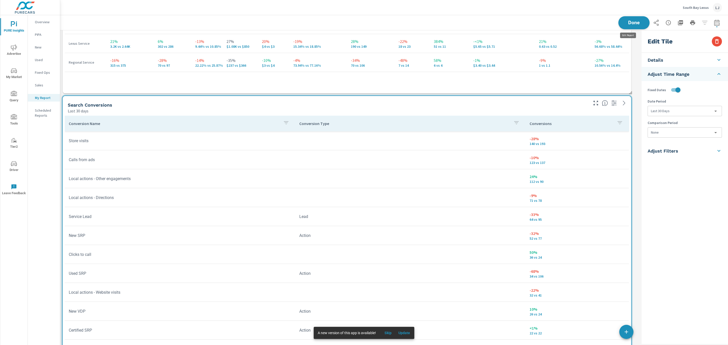
click at [624, 25] on span "Done" at bounding box center [634, 22] width 21 height 5
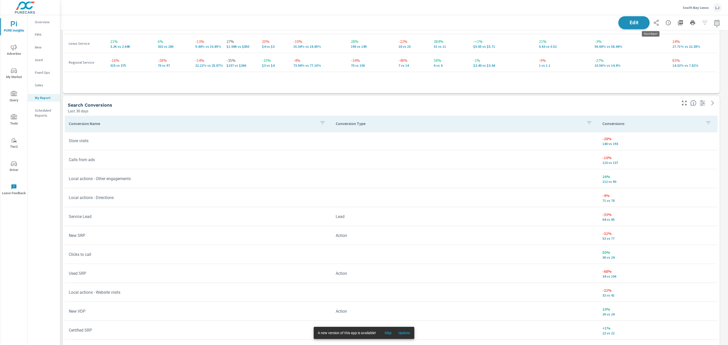
scroll to position [945, 674]
click at [641, 23] on button "Edit" at bounding box center [633, 22] width 31 height 13
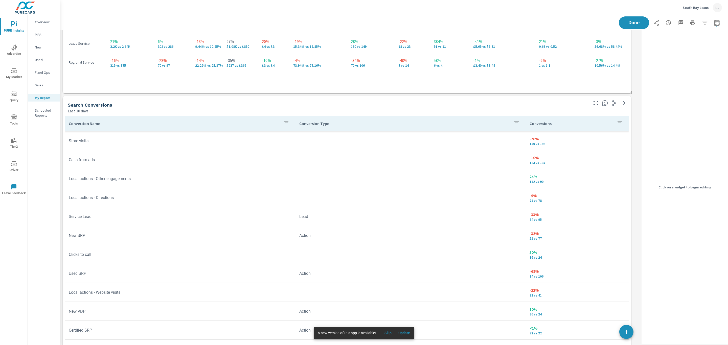
scroll to position [945, 586]
click at [608, 63] on p "10.56% vs 14.4%" at bounding box center [630, 65] width 70 height 4
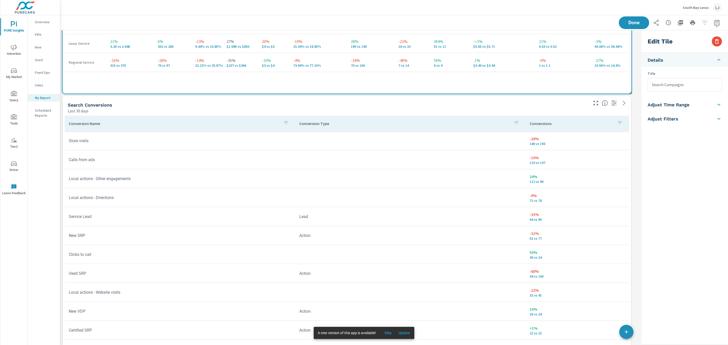
click at [688, 100] on li "Adjust Time Range" at bounding box center [685, 105] width 86 height 14
click at [596, 119] on div "Conversions" at bounding box center [577, 124] width 95 height 12
checkbox input "true"
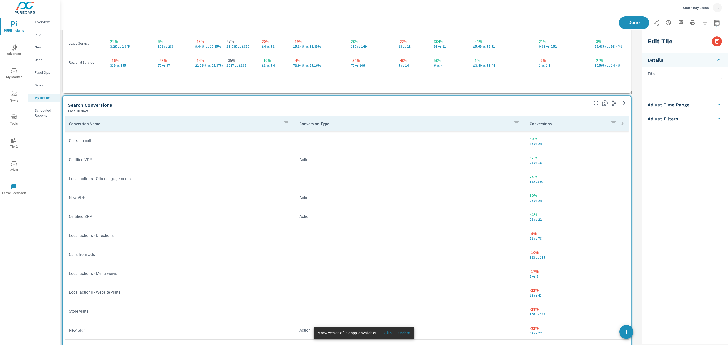
click at [666, 100] on li "Adjust Time Range" at bounding box center [685, 105] width 86 height 14
click at [662, 132] on body "PURE Insights Advertise My Market Query Tools Tier2 Driver Leave Feedback Overv…" at bounding box center [364, 172] width 728 height 345
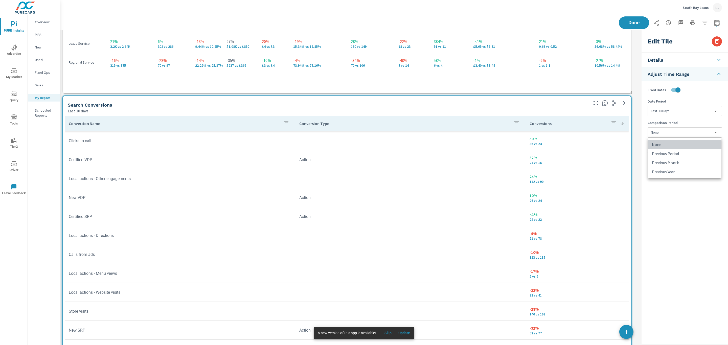
click at [659, 146] on li "None" at bounding box center [685, 144] width 74 height 9
click at [581, 102] on div "Search Conversions" at bounding box center [328, 105] width 520 height 6
click at [627, 25] on span "Done" at bounding box center [634, 22] width 21 height 5
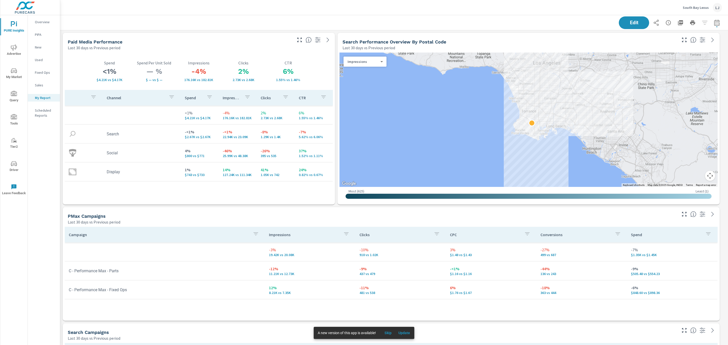
scroll to position [945, 674]
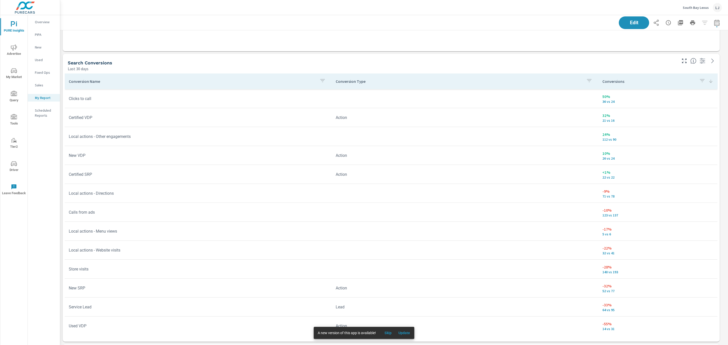
scroll to position [401, 0]
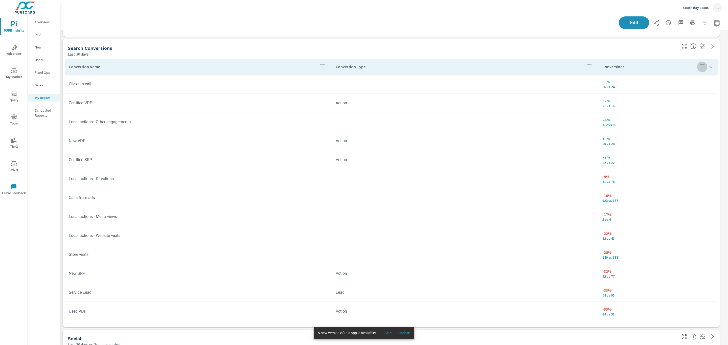
click at [699, 68] on icon "button" at bounding box center [702, 66] width 6 height 6
click at [705, 67] on div at bounding box center [364, 172] width 728 height 345
click at [709, 68] on icon at bounding box center [711, 66] width 5 height 5
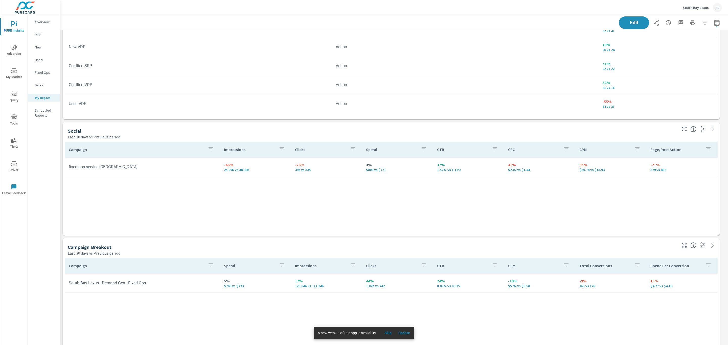
scroll to position [611, 0]
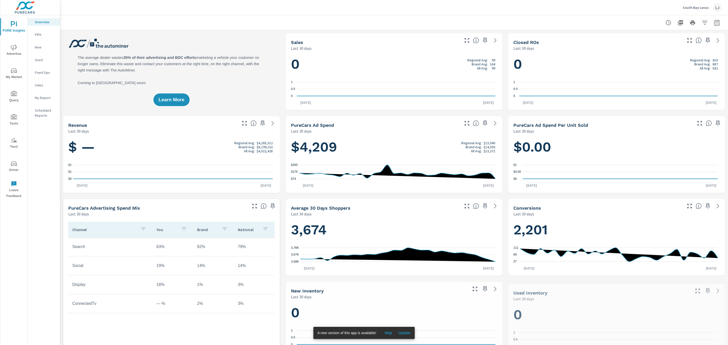
scroll to position [114, 0]
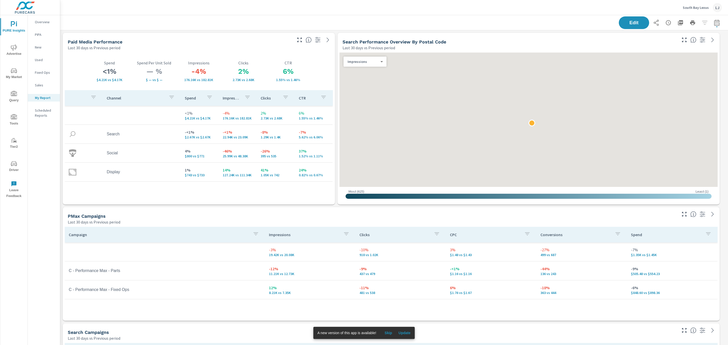
scroll to position [945, 674]
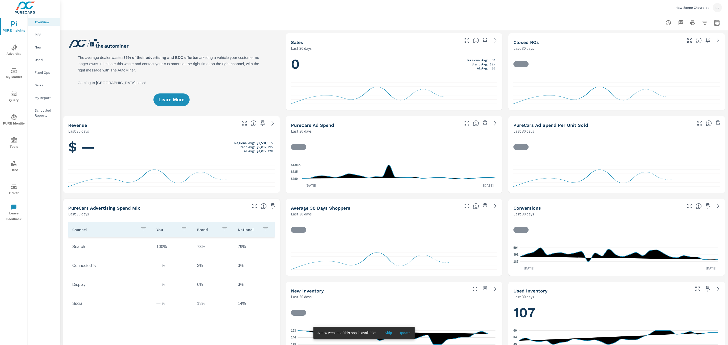
scroll to position [114, 0]
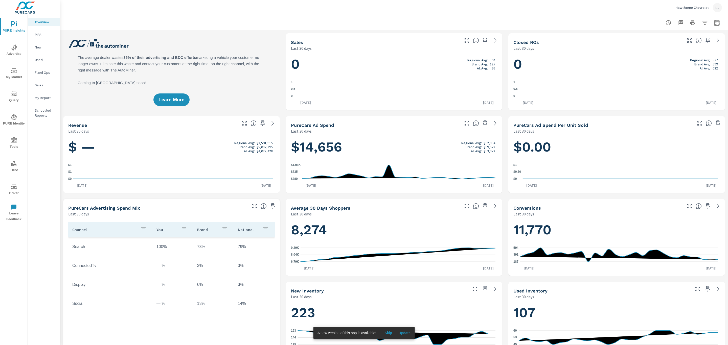
click at [13, 190] on span "Driver" at bounding box center [14, 190] width 24 height 12
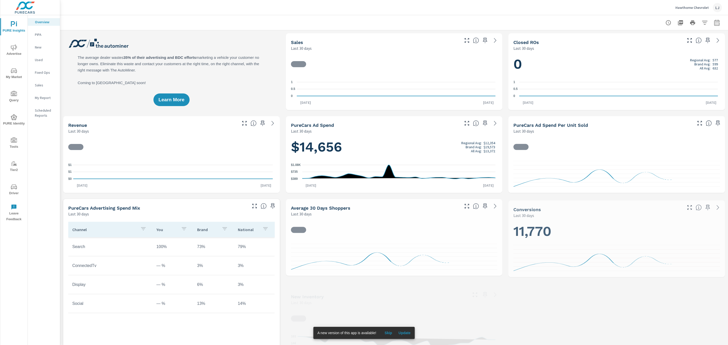
scroll to position [114, 0]
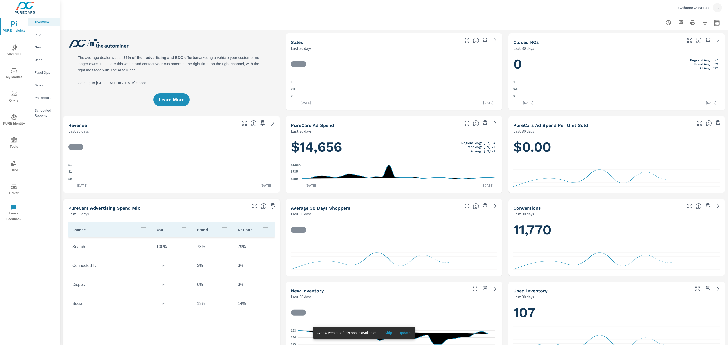
click at [685, 5] on p "Hawthorne Chevrolet" at bounding box center [692, 7] width 33 height 5
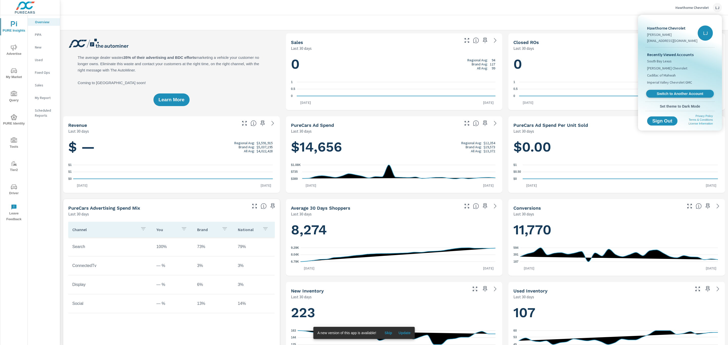
click at [674, 94] on span "Switch to Another Account" at bounding box center [680, 94] width 62 height 5
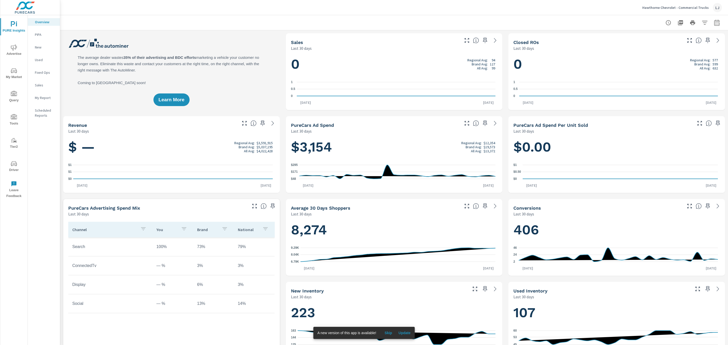
click at [11, 170] on span "Driver" at bounding box center [14, 167] width 24 height 12
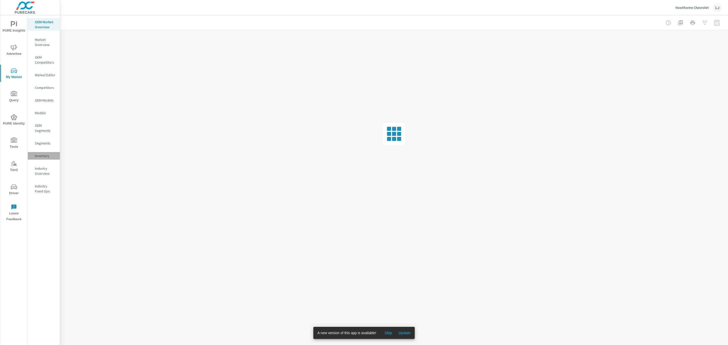
click at [39, 157] on p "Inventory" at bounding box center [45, 155] width 21 height 5
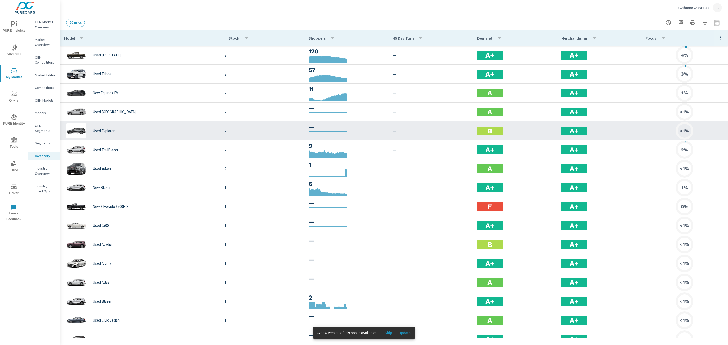
scroll to position [341, 0]
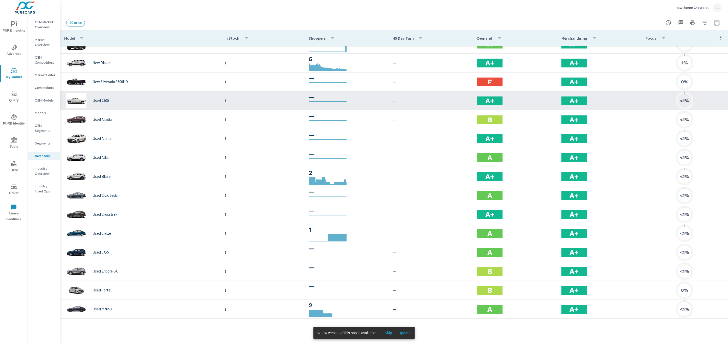
scroll to position [224, 0]
